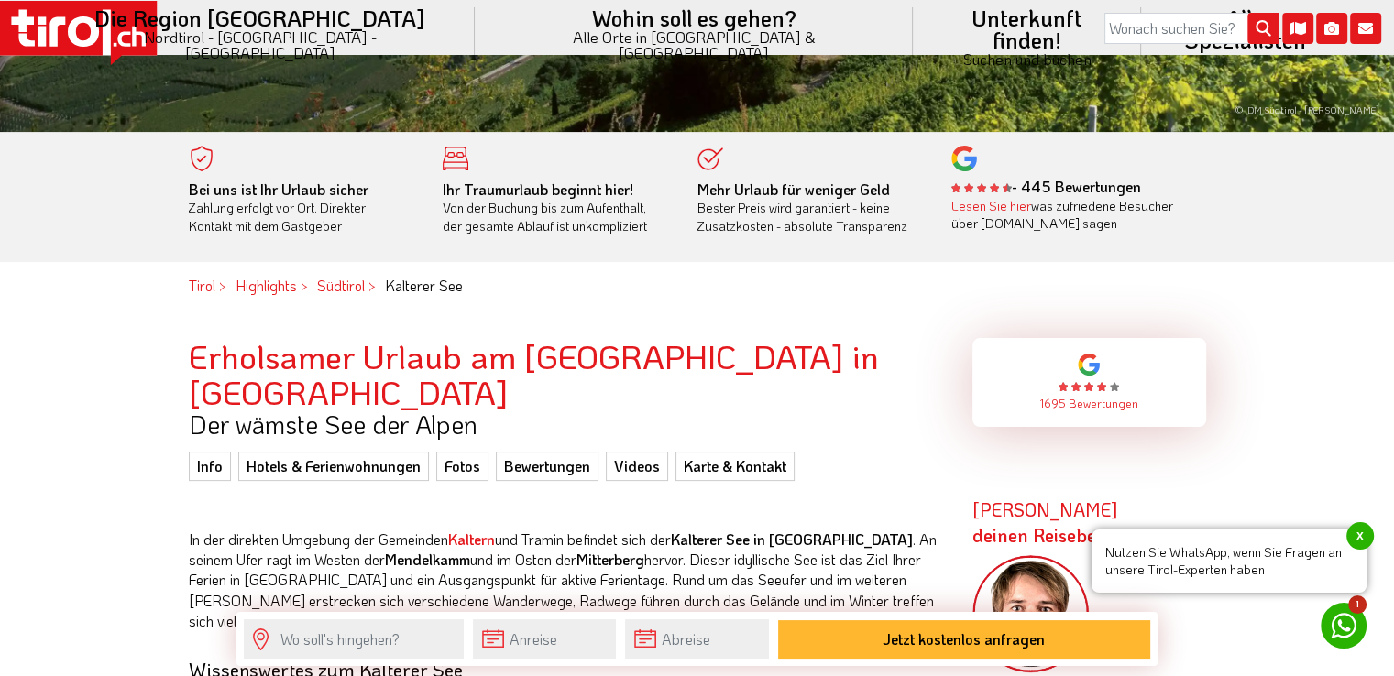
scroll to position [550, 0]
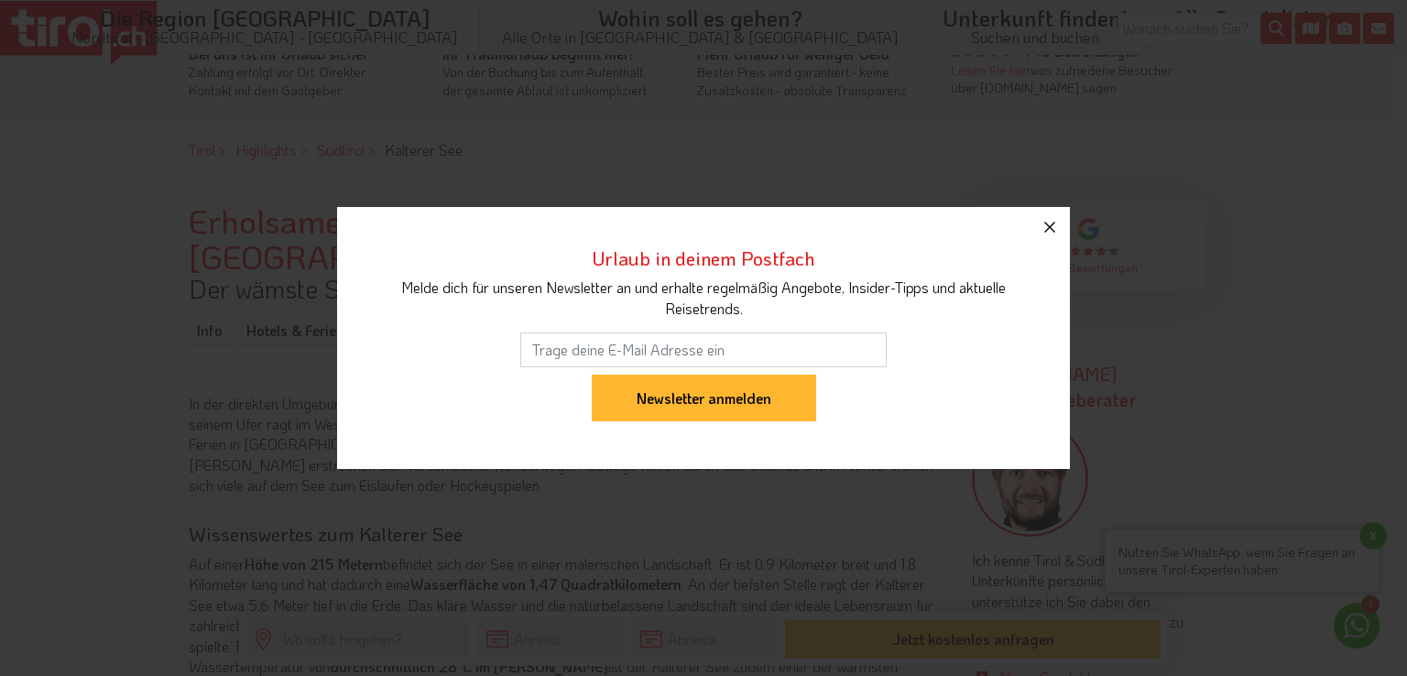
click at [1049, 224] on icon "button" at bounding box center [1050, 227] width 22 height 22
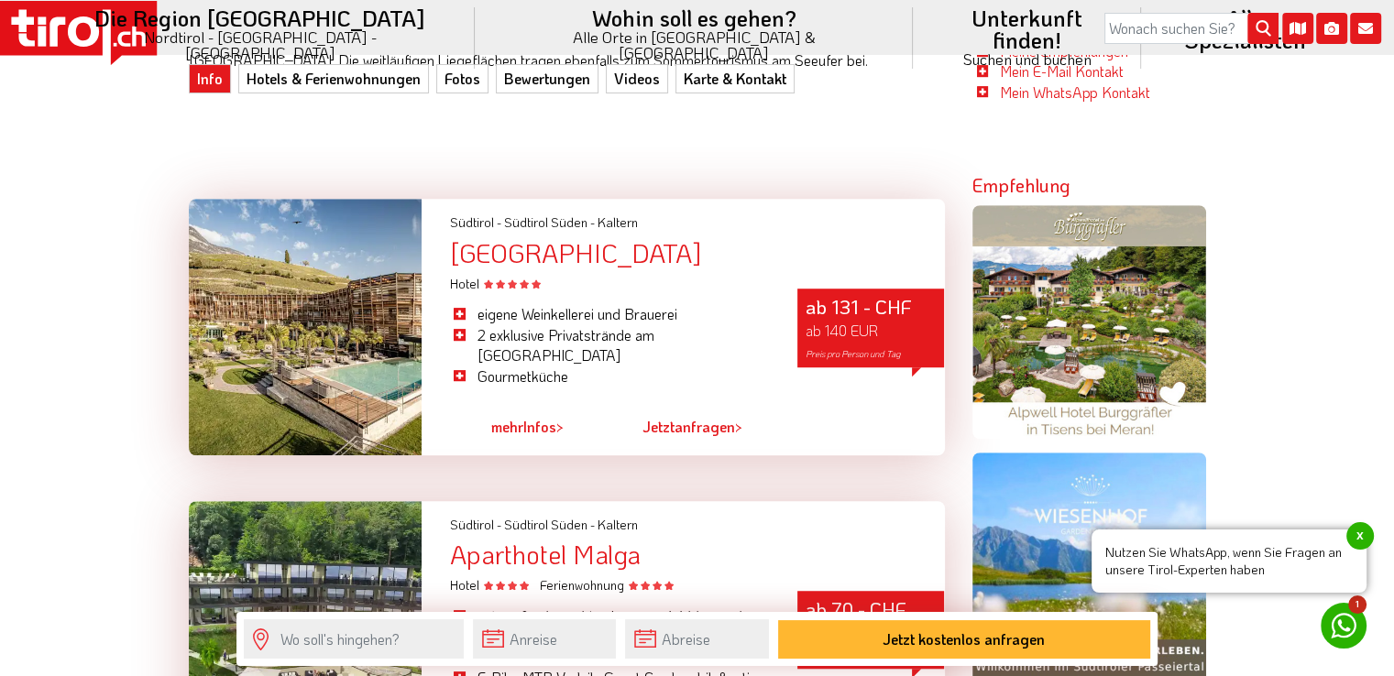
scroll to position [1283, 0]
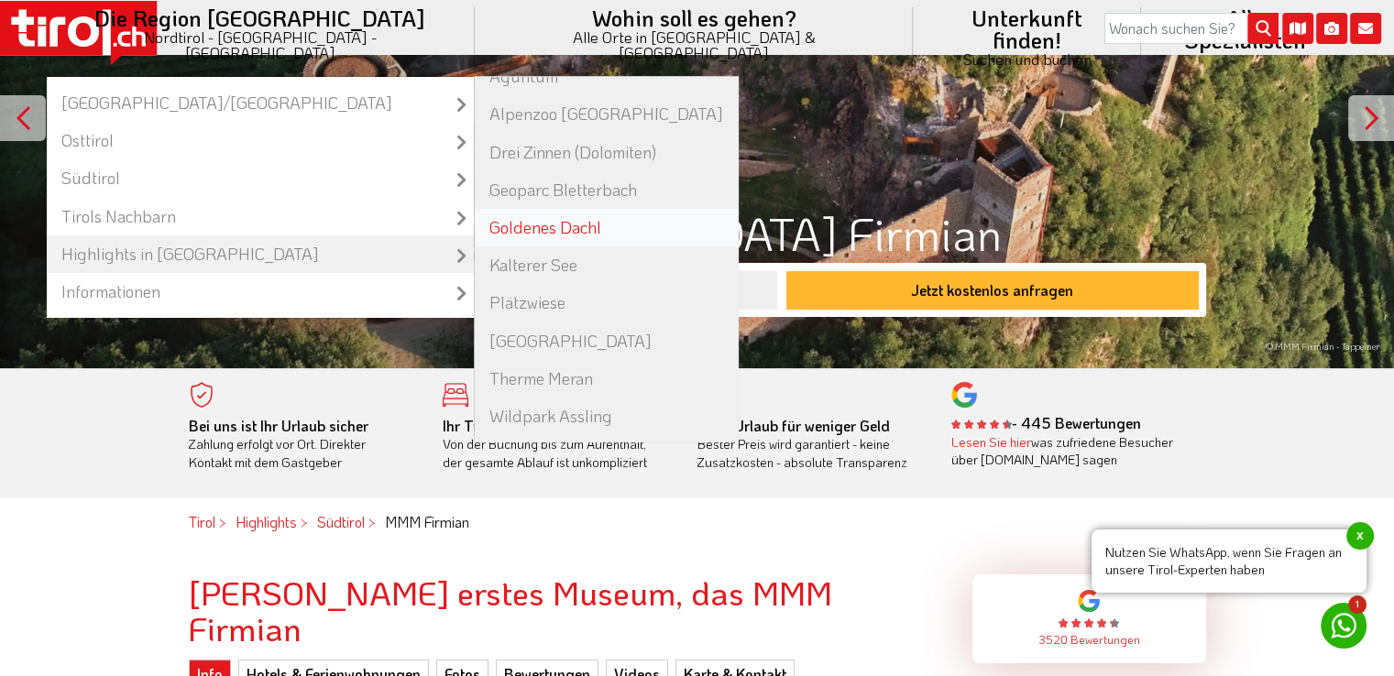
scroll to position [367, 0]
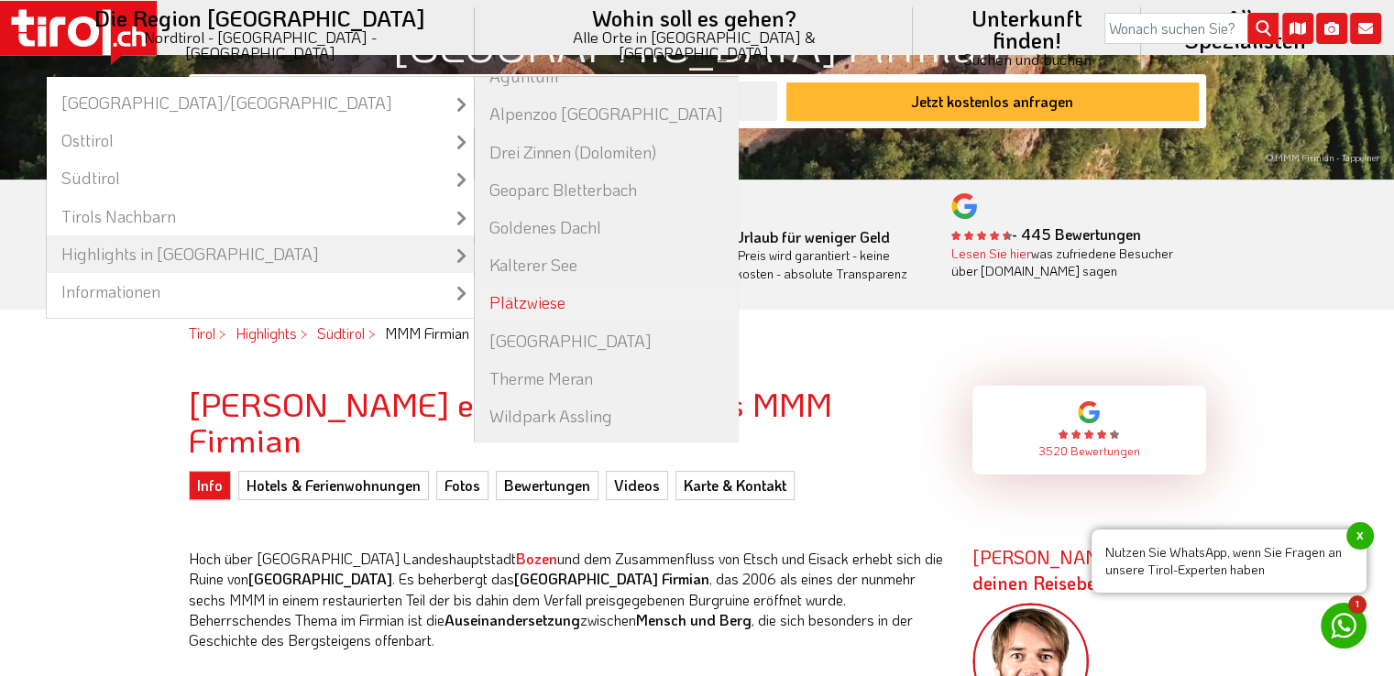
click at [557, 284] on link "Plätzwiese" at bounding box center [606, 303] width 263 height 38
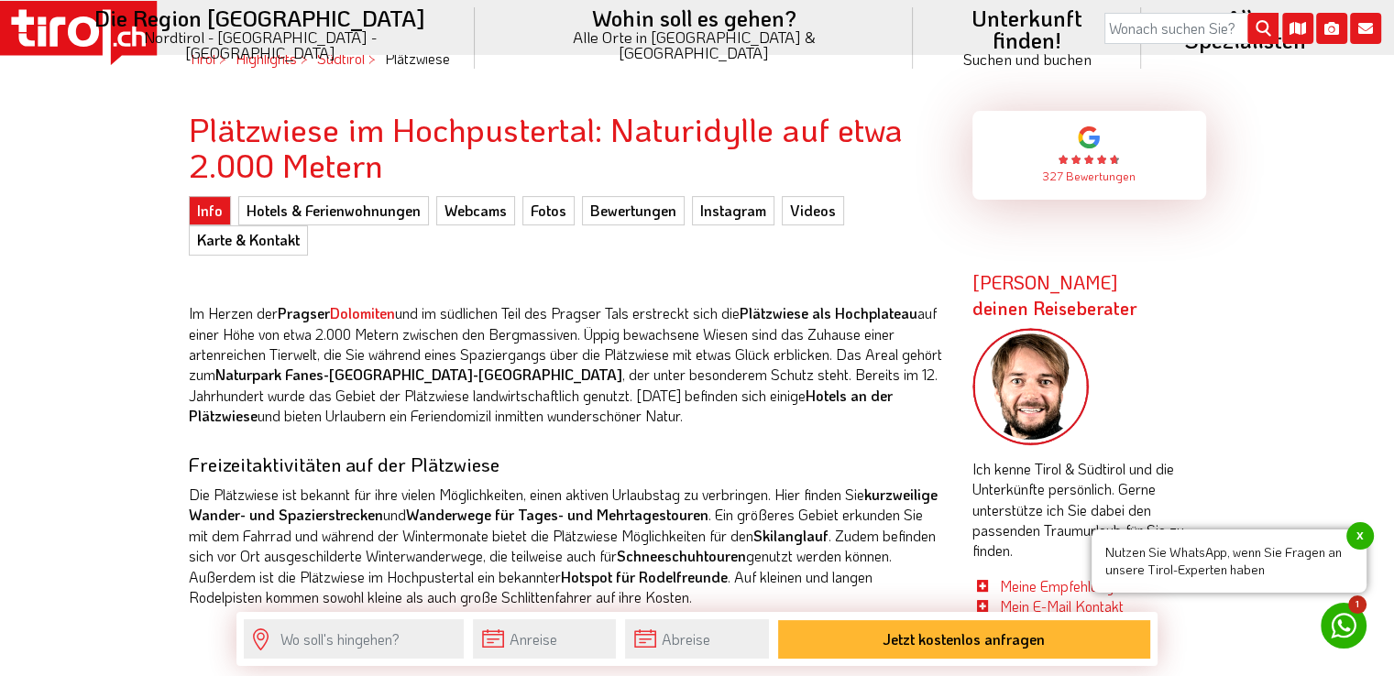
scroll to position [367, 0]
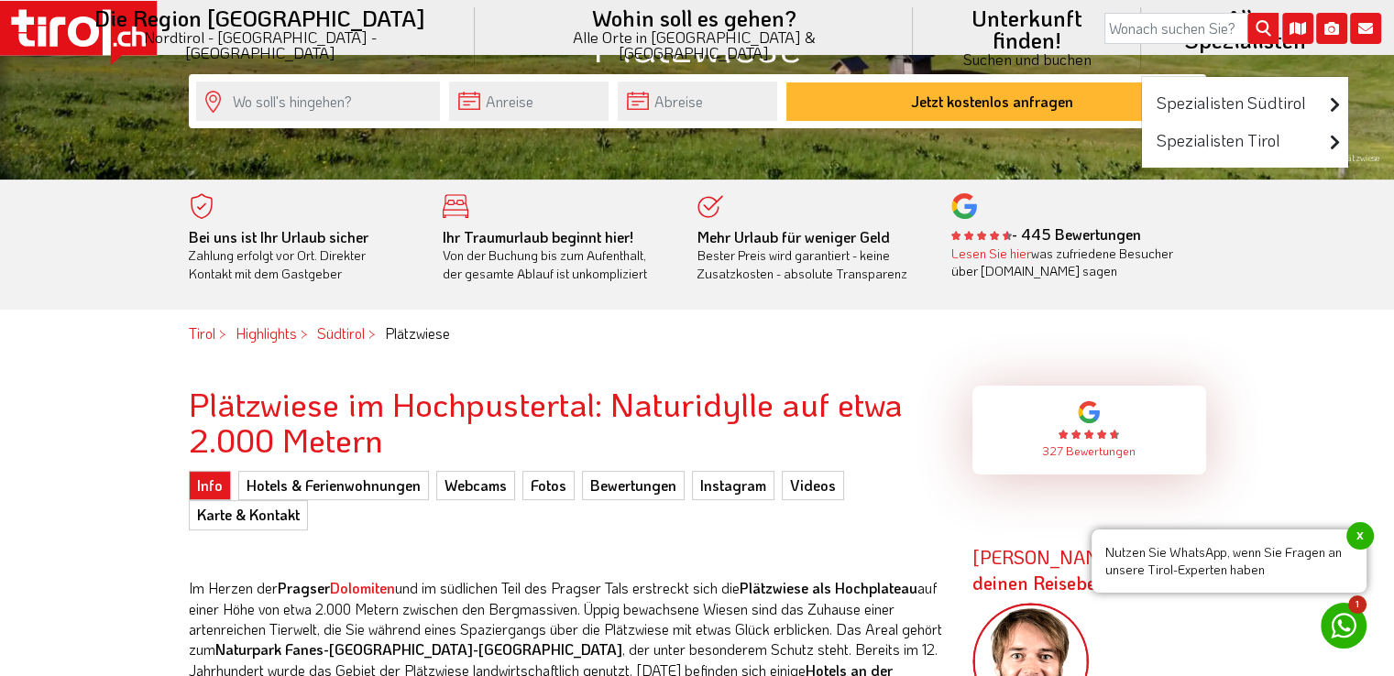
click at [1141, 21] on li "Alle Spezialisten Spezialisten Südtirol Luxushotels Familienhotels Wellnesshote…" at bounding box center [1244, 38] width 207 height 76
